Goal: Check status

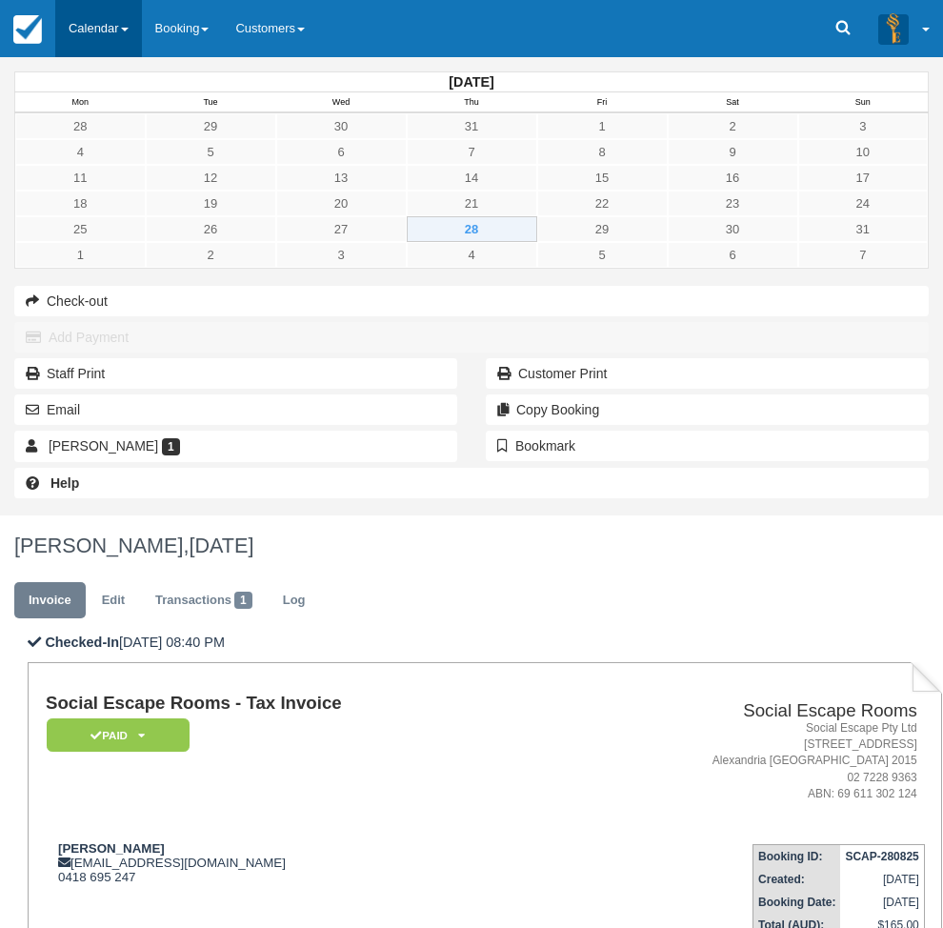
click at [86, 29] on link "Calendar" at bounding box center [98, 28] width 87 height 57
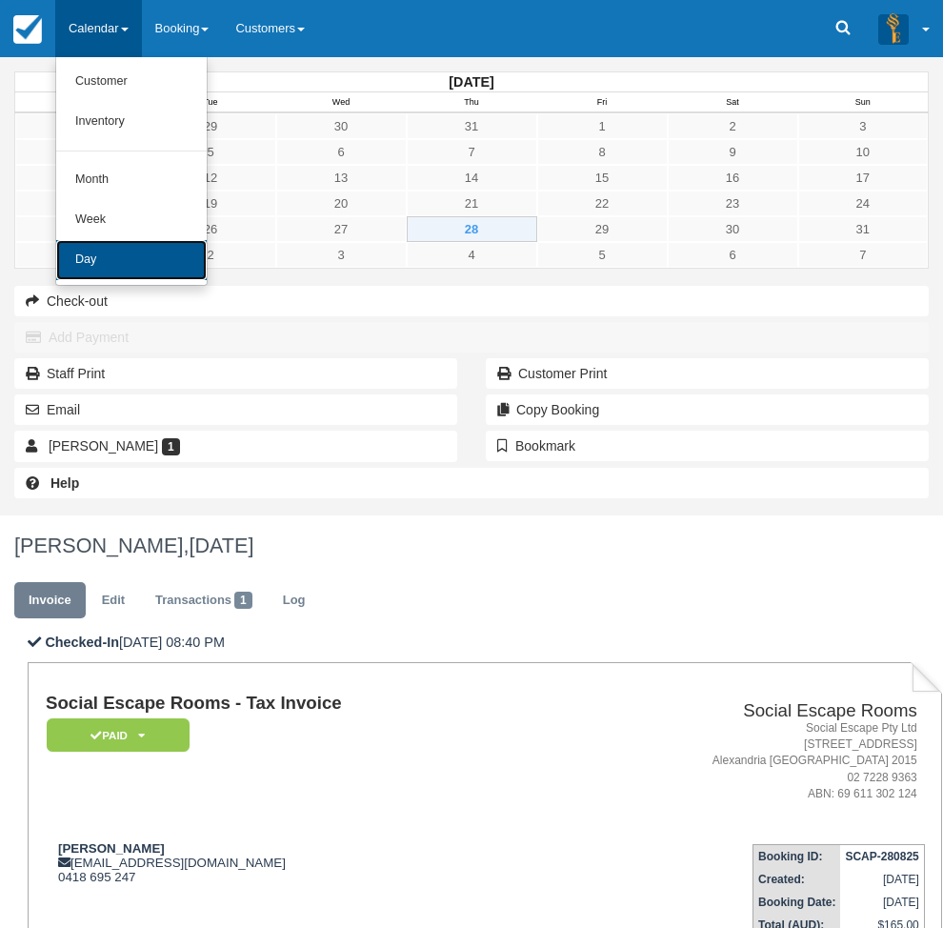
click at [132, 254] on link "Day" at bounding box center [131, 260] width 150 height 40
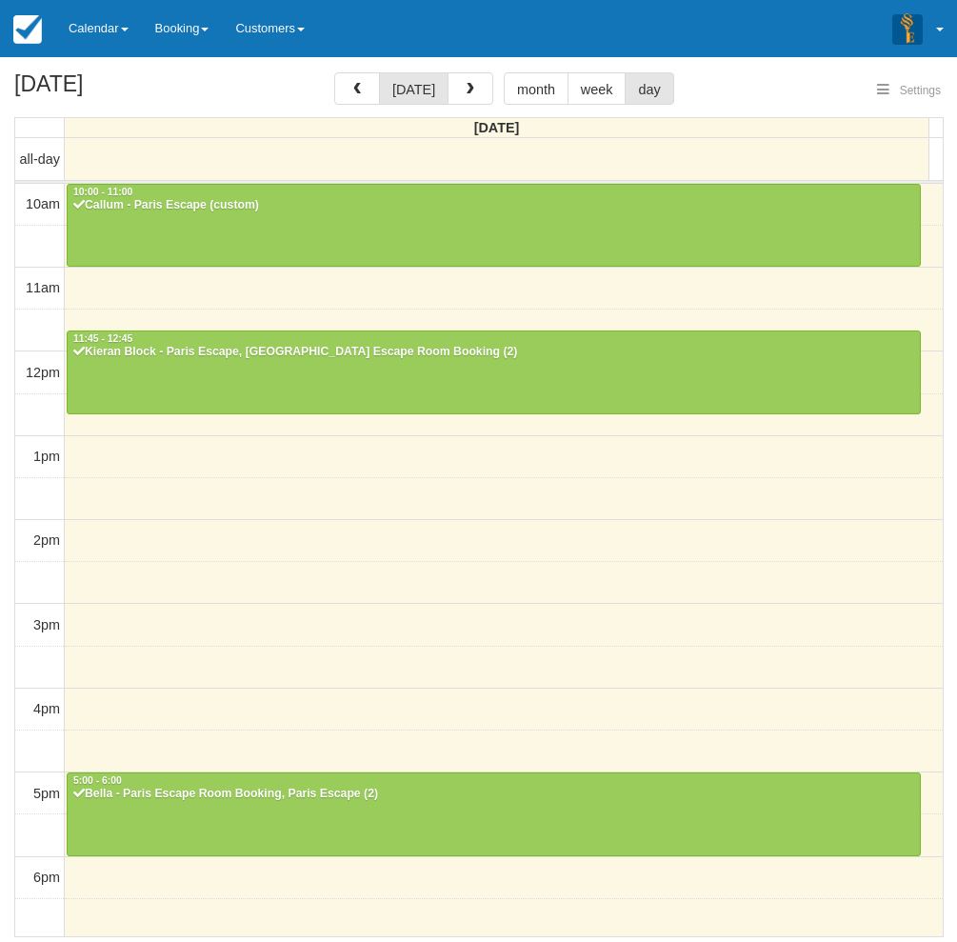
select select
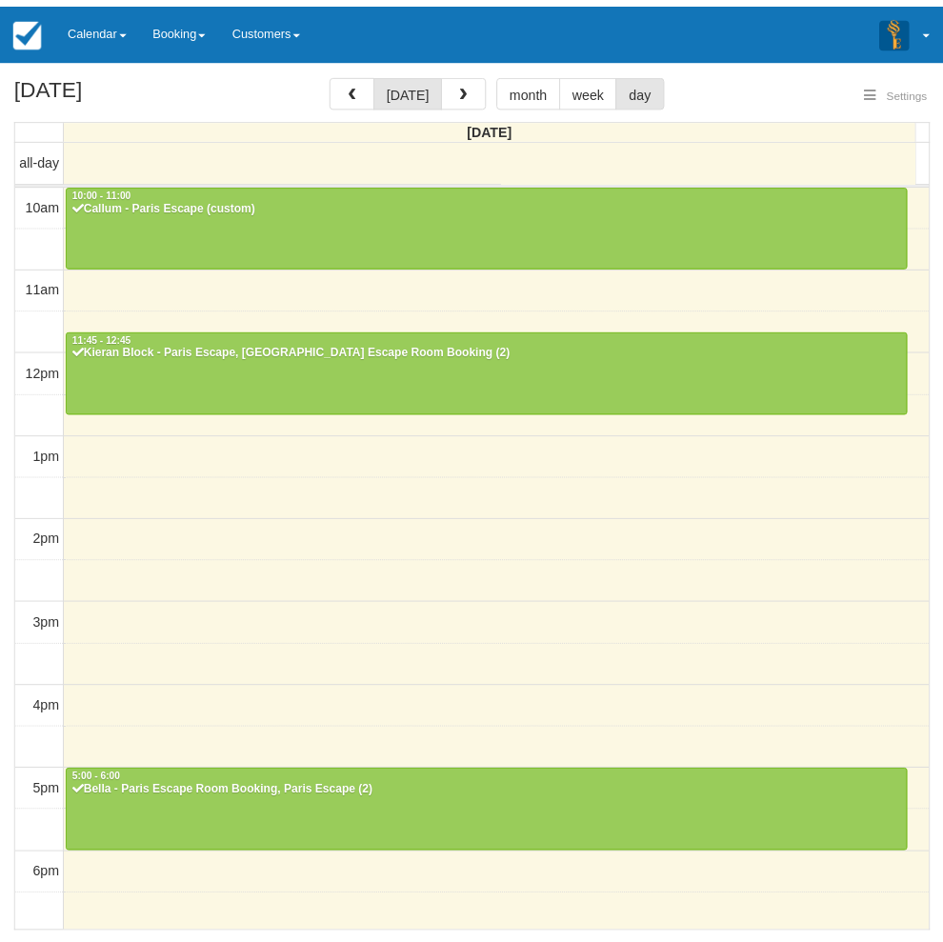
scroll to position [299, 0]
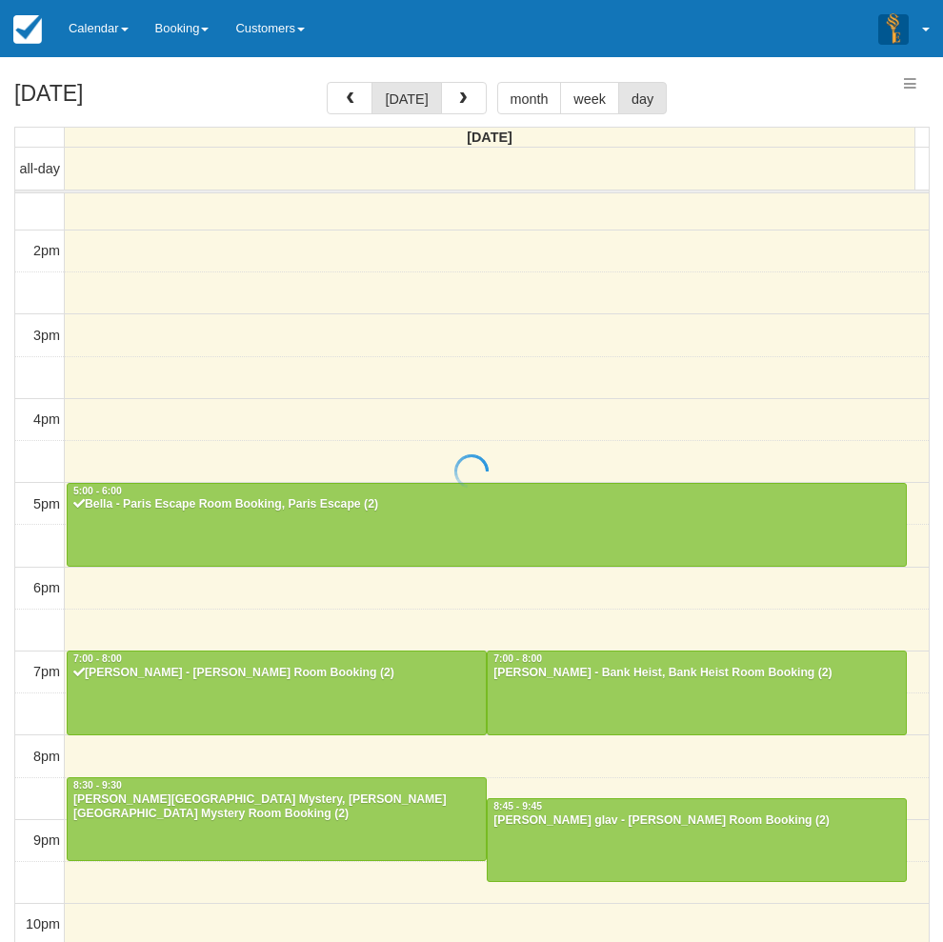
select select
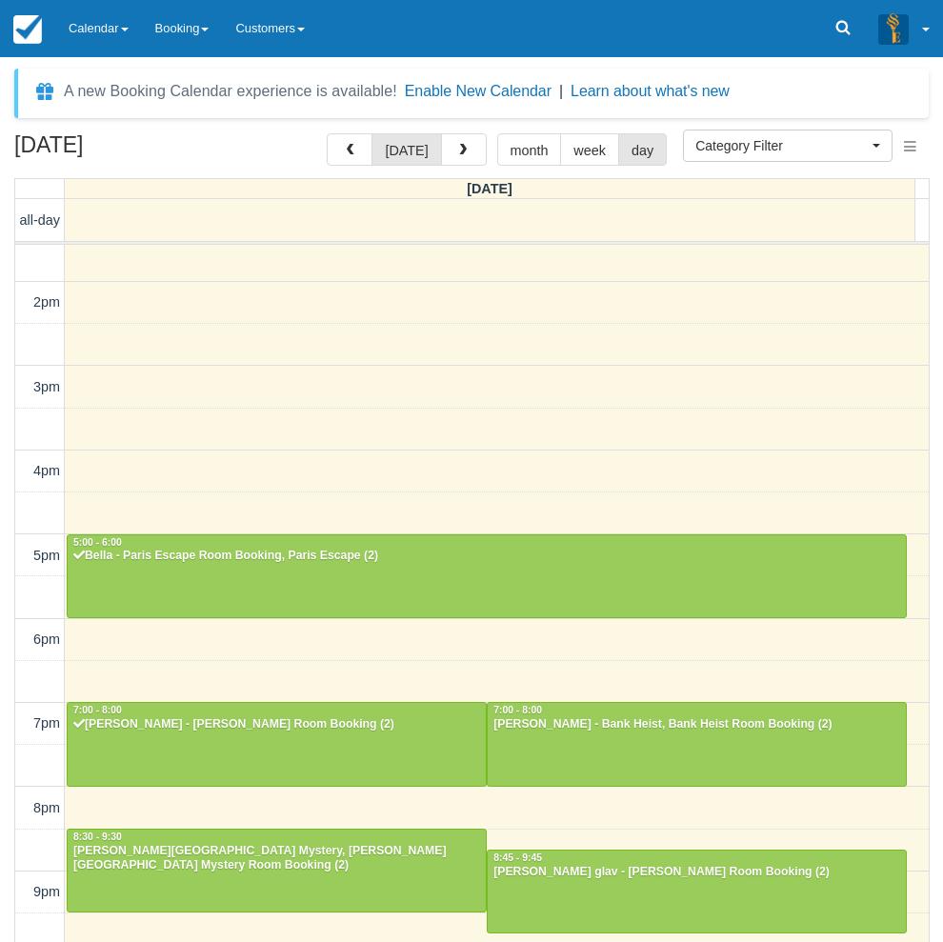
scroll to position [298, 0]
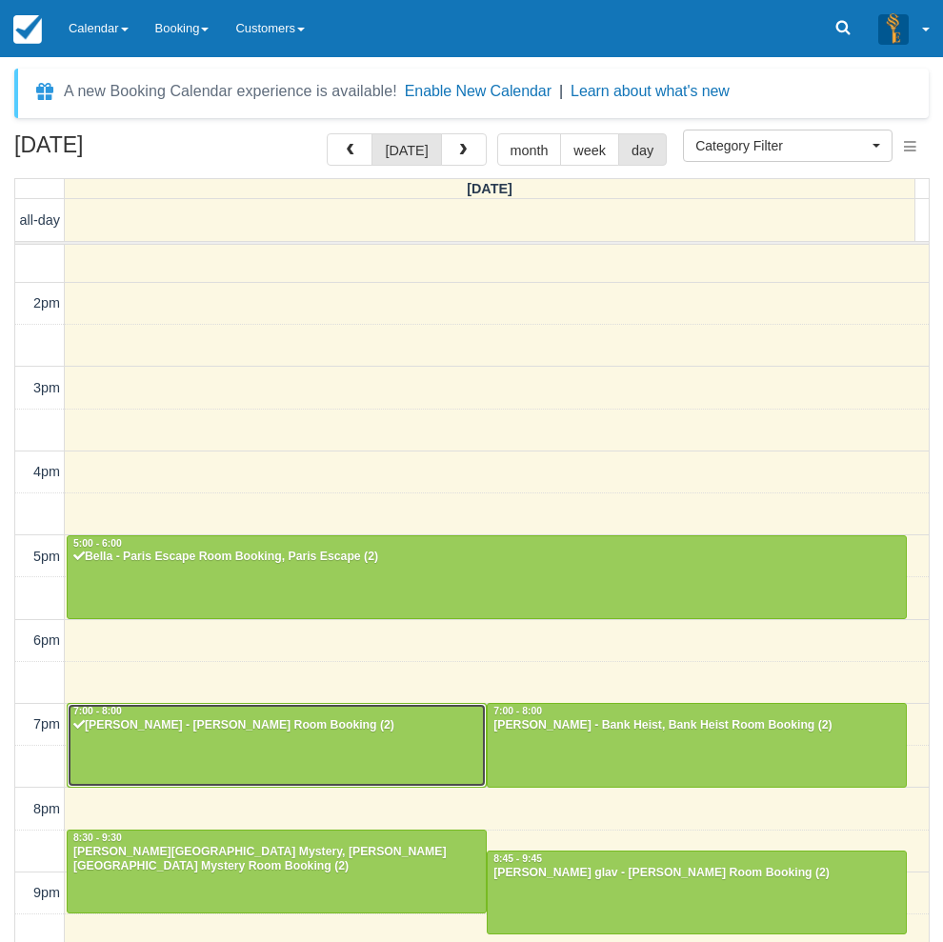
click at [175, 748] on div at bounding box center [277, 745] width 418 height 82
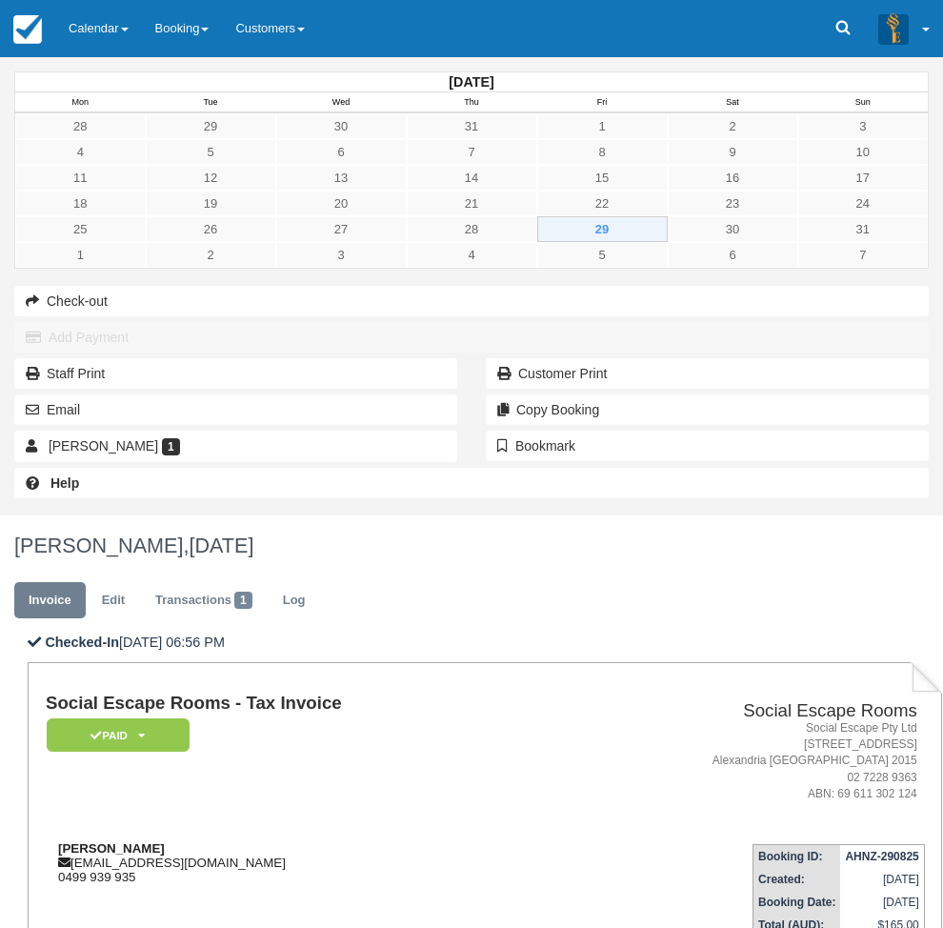
click at [165, 841] on strong "Nicholas Robinson" at bounding box center [111, 848] width 107 height 14
drag, startPoint x: 328, startPoint y: 390, endPoint x: 366, endPoint y: 389, distance: 38.1
click at [165, 841] on strong "Nicholas Robinson" at bounding box center [111, 848] width 107 height 14
copy strong "Nicholas Robinson"
